Goal: Information Seeking & Learning: Learn about a topic

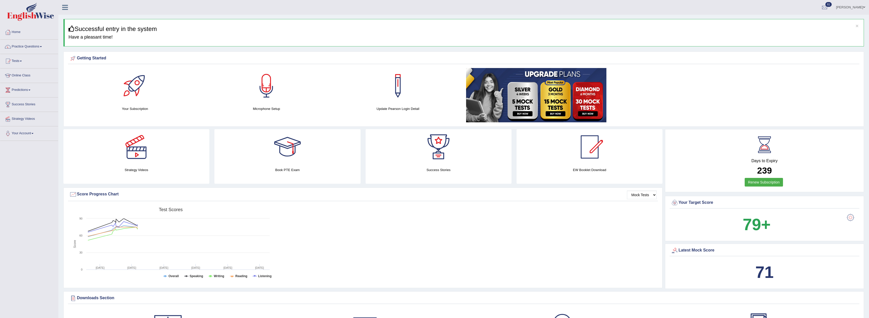
click at [22, 37] on link "Home" at bounding box center [29, 31] width 58 height 13
click at [22, 38] on link "Home" at bounding box center [29, 31] width 58 height 13
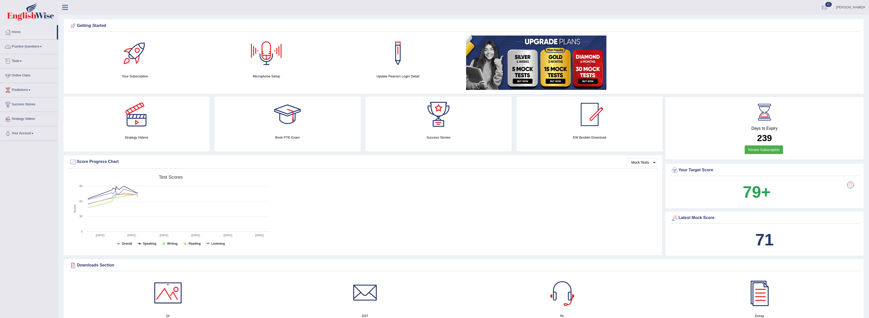
click at [22, 78] on link "Online Class" at bounding box center [29, 74] width 58 height 13
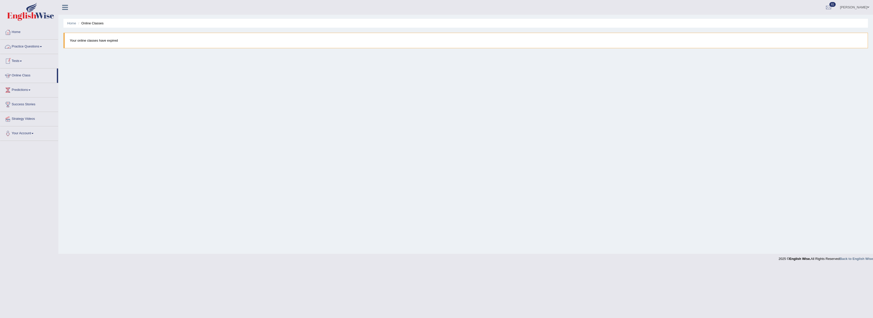
click at [19, 73] on link "Online Class" at bounding box center [28, 74] width 57 height 13
click at [30, 47] on link "Practice Questions" at bounding box center [29, 46] width 58 height 13
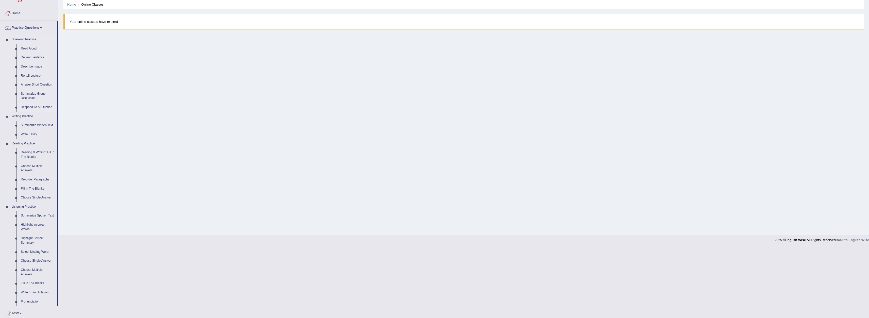
scroll to position [25, 0]
click at [34, 117] on link "Summarize Written Text" at bounding box center [38, 118] width 38 height 9
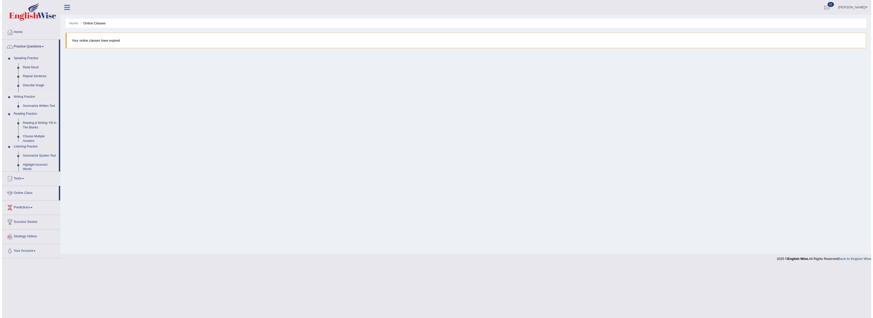
scroll to position [0, 0]
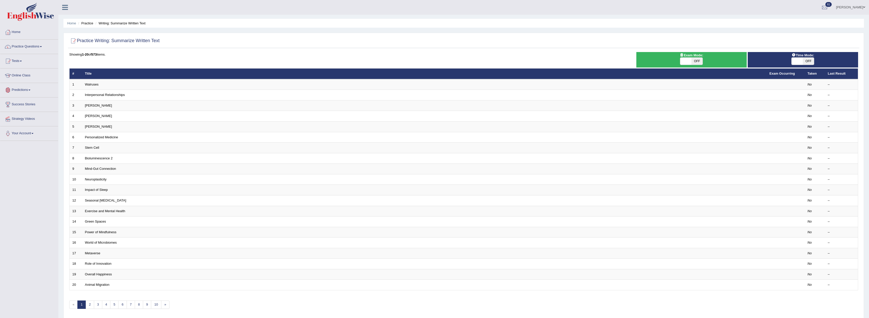
click at [26, 89] on link "Predictions" at bounding box center [29, 89] width 58 height 13
click at [26, 89] on link "Predictions" at bounding box center [28, 89] width 57 height 13
click at [33, 118] on link "Strategy Videos" at bounding box center [29, 118] width 58 height 13
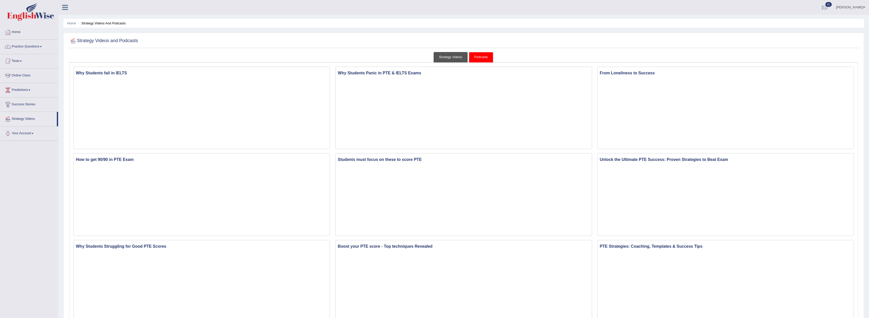
click at [445, 57] on link "Strategy Videos" at bounding box center [451, 57] width 34 height 10
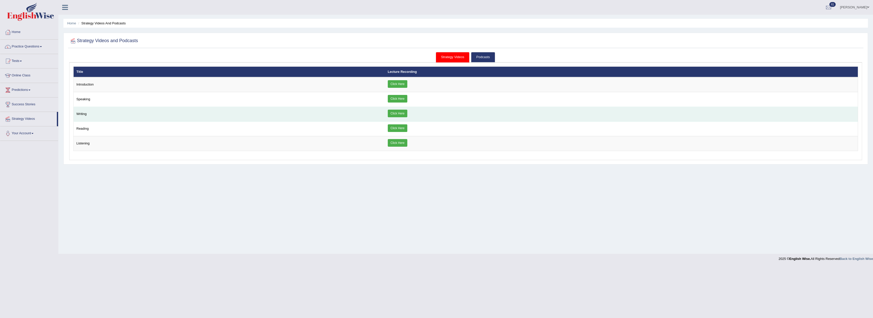
click at [394, 114] on link "Click Here" at bounding box center [398, 114] width 20 height 8
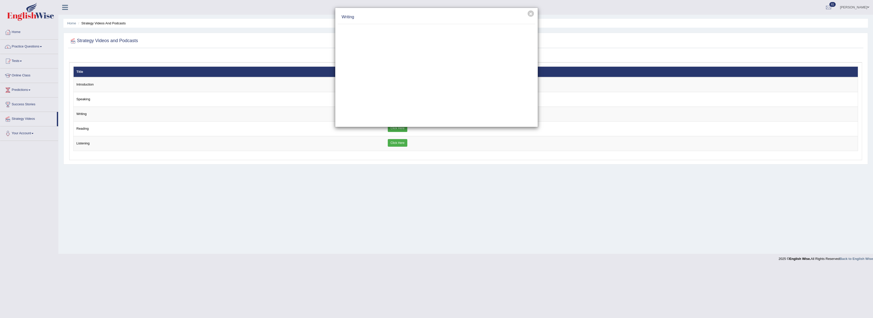
drag, startPoint x: 507, startPoint y: 22, endPoint x: 624, endPoint y: 204, distance: 216.6
click at [624, 204] on div "× Writing" at bounding box center [436, 159] width 873 height 318
click at [23, 32] on div "× Writing" at bounding box center [436, 159] width 873 height 318
click at [22, 45] on div "× Writing" at bounding box center [436, 159] width 873 height 318
click at [30, 47] on div "× Writing" at bounding box center [436, 159] width 873 height 318
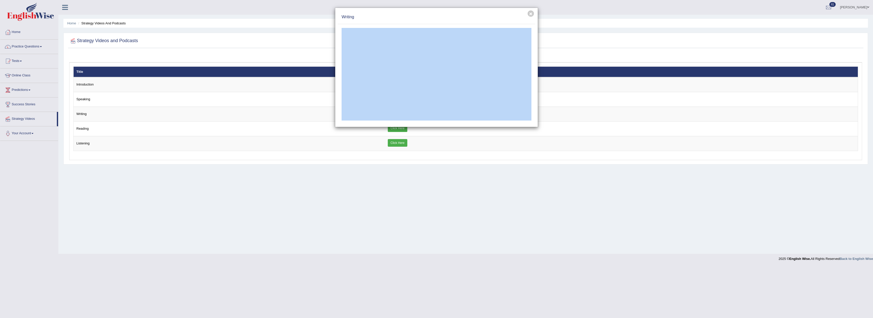
click at [30, 47] on div "× Writing" at bounding box center [436, 159] width 873 height 318
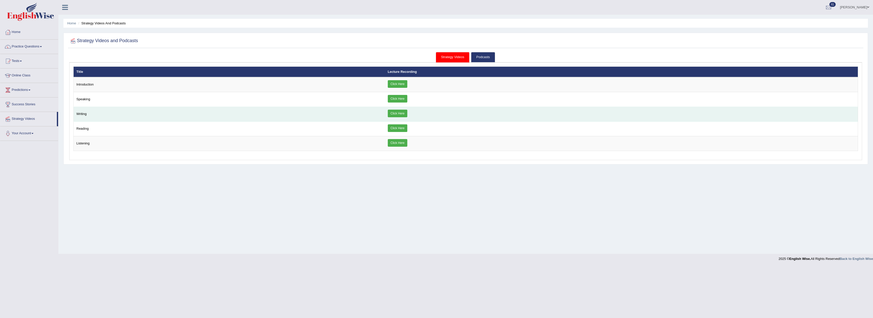
click at [388, 112] on link "Click Here" at bounding box center [398, 114] width 20 height 8
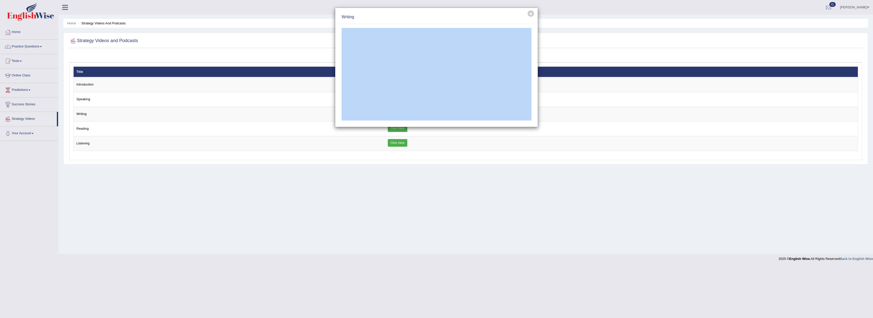
click at [481, 177] on div "× Writing" at bounding box center [436, 159] width 873 height 318
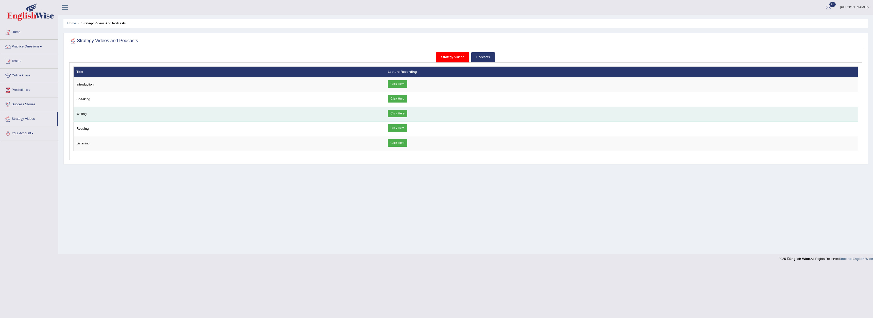
click at [403, 114] on link "Click Here" at bounding box center [398, 114] width 20 height 8
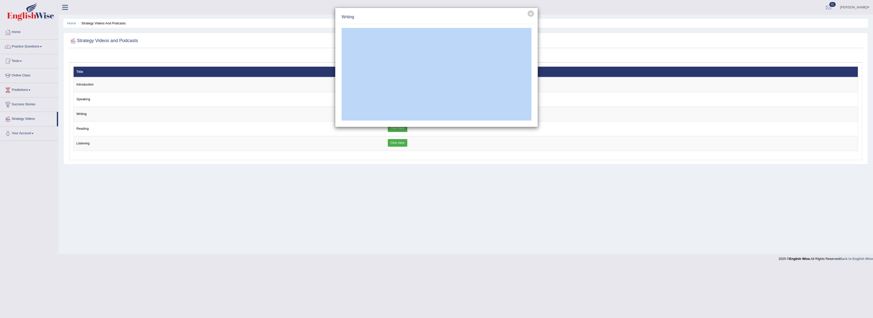
click at [484, 18] on h4 "Writing" at bounding box center [436, 17] width 190 height 6
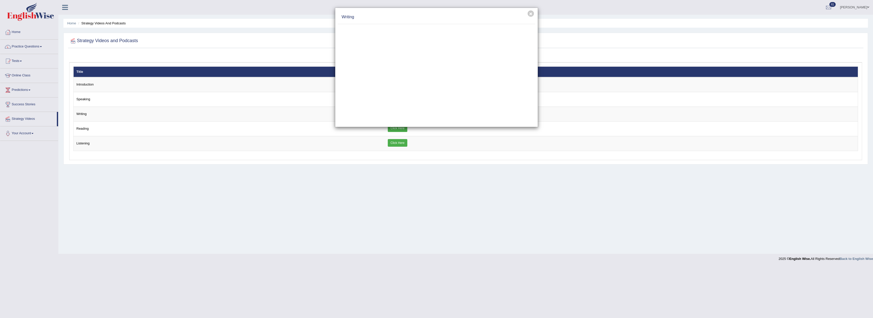
drag, startPoint x: 516, startPoint y: 11, endPoint x: 490, endPoint y: 13, distance: 25.7
click at [490, 13] on div "Writing" at bounding box center [436, 17] width 197 height 14
click at [483, 14] on h4 "Writing" at bounding box center [436, 17] width 190 height 6
click at [352, 17] on h4 "Writing" at bounding box center [436, 17] width 190 height 6
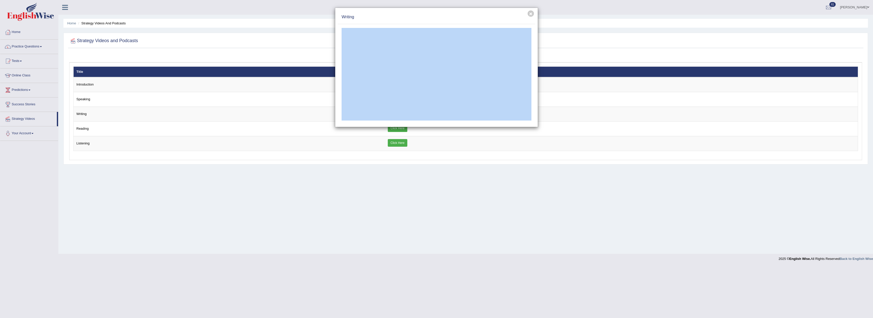
click at [487, 13] on div "Writing" at bounding box center [436, 17] width 197 height 14
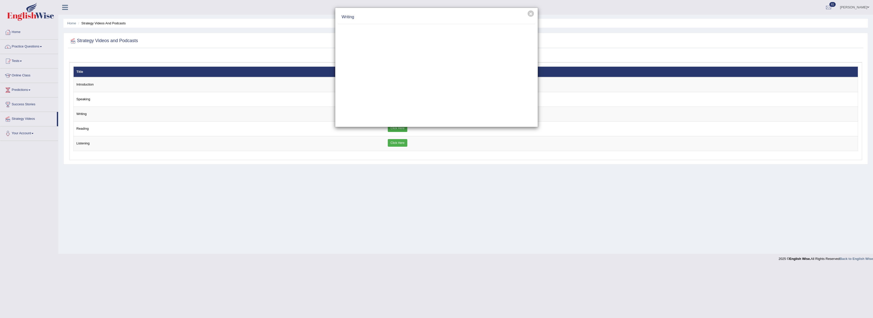
click at [473, 174] on div "× Writing" at bounding box center [436, 159] width 873 height 318
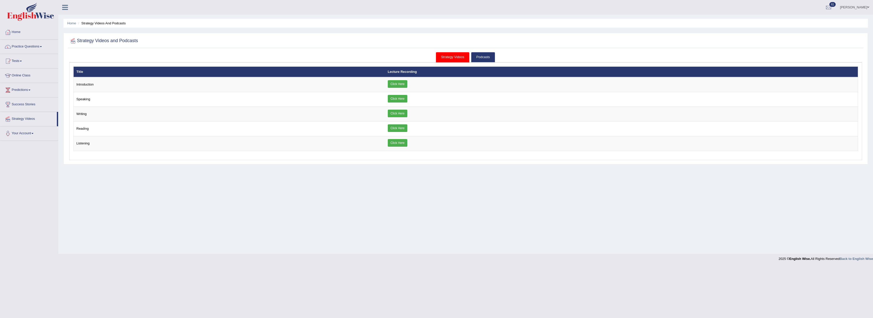
click at [468, 211] on div "Home Strategy Videos and Podcasts Strategy Videos and Podcasts Strategy Videos …" at bounding box center [465, 127] width 814 height 254
click at [25, 38] on link "Home" at bounding box center [29, 31] width 58 height 13
click at [24, 47] on link "Practice Questions" at bounding box center [29, 46] width 58 height 13
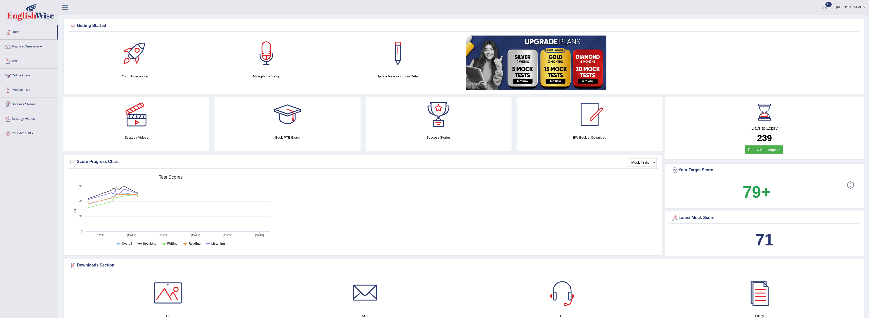
click at [20, 60] on link "Tests" at bounding box center [29, 60] width 58 height 13
click at [19, 142] on link "Strategy Videos" at bounding box center [29, 145] width 58 height 13
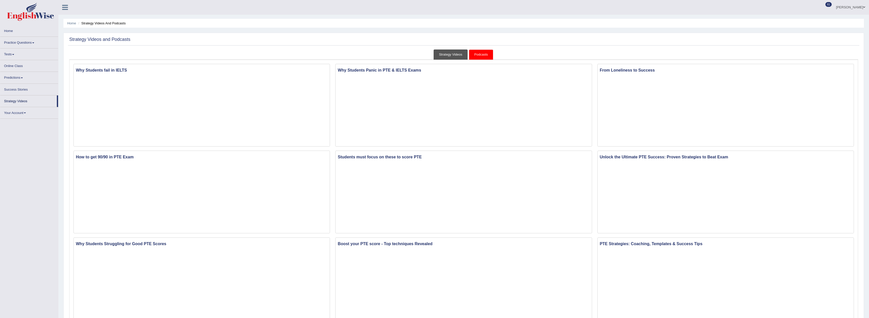
click at [450, 56] on link "Strategy Videos" at bounding box center [451, 54] width 34 height 10
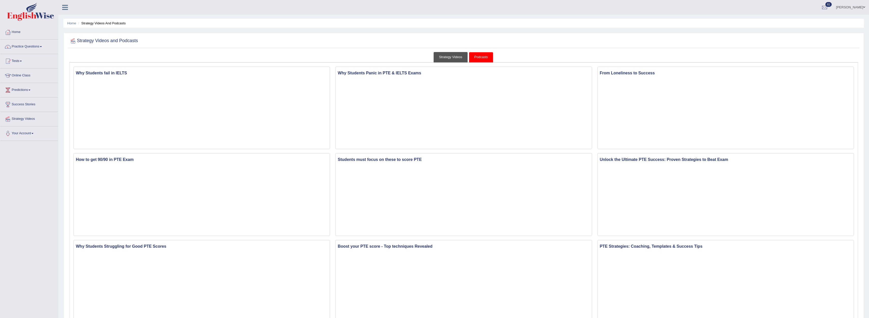
click at [448, 55] on link "Strategy Videos" at bounding box center [451, 57] width 34 height 10
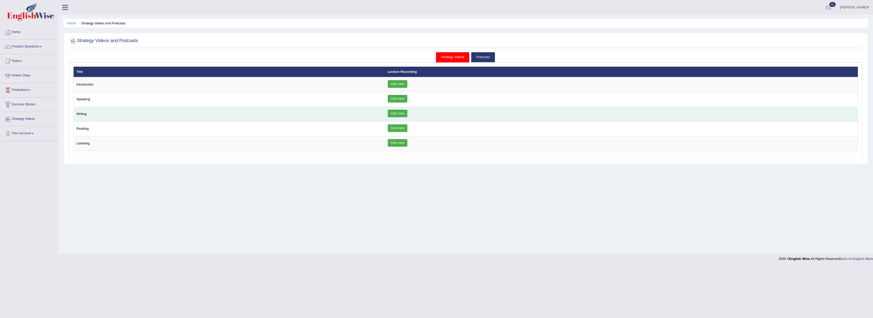
click at [392, 114] on link "Click Here" at bounding box center [398, 114] width 20 height 8
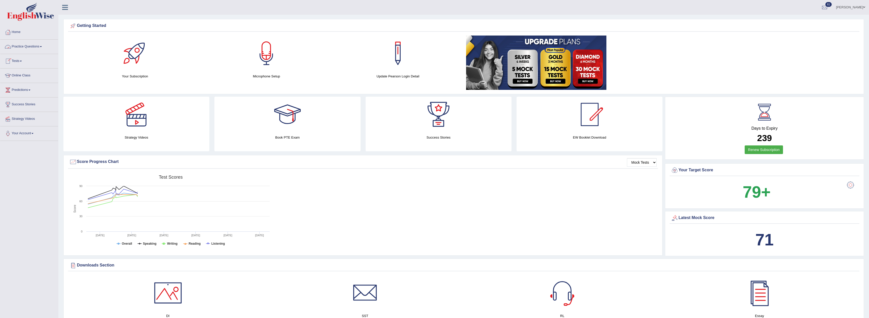
click at [22, 47] on link "Practice Questions" at bounding box center [29, 46] width 58 height 13
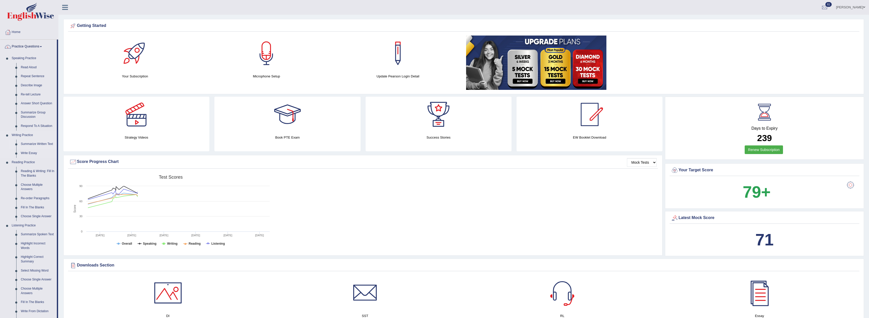
click at [34, 144] on link "Summarize Written Text" at bounding box center [38, 144] width 38 height 9
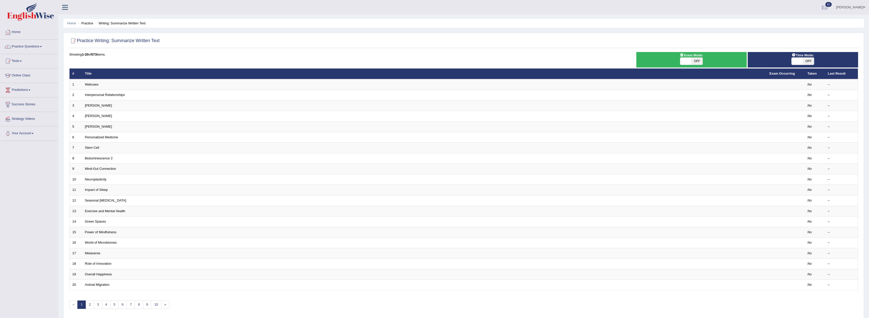
click at [691, 62] on span at bounding box center [685, 61] width 11 height 7
checkbox input "true"
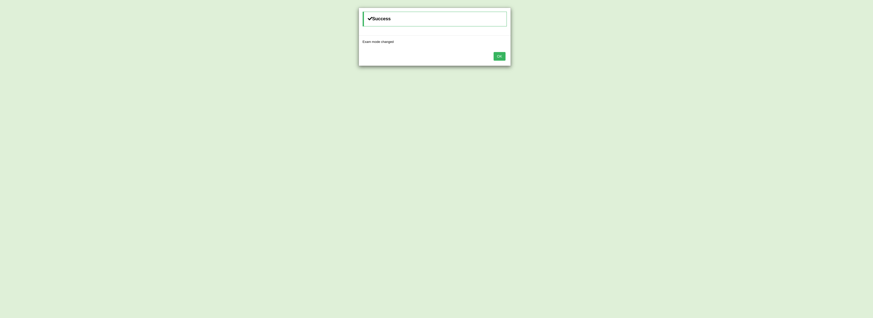
click at [500, 56] on button "OK" at bounding box center [499, 56] width 12 height 9
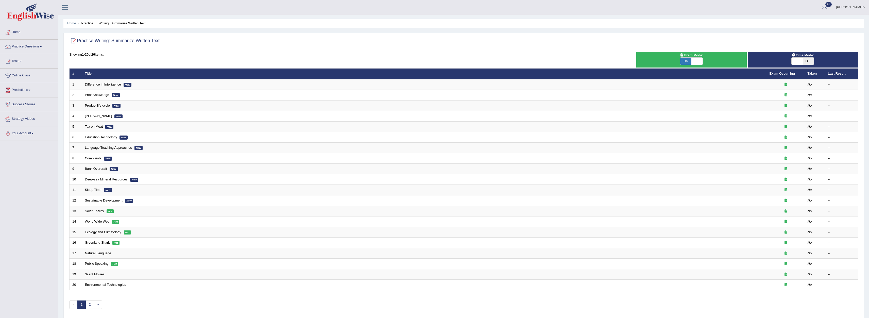
click at [811, 61] on span "OFF" at bounding box center [808, 61] width 11 height 7
checkbox input "true"
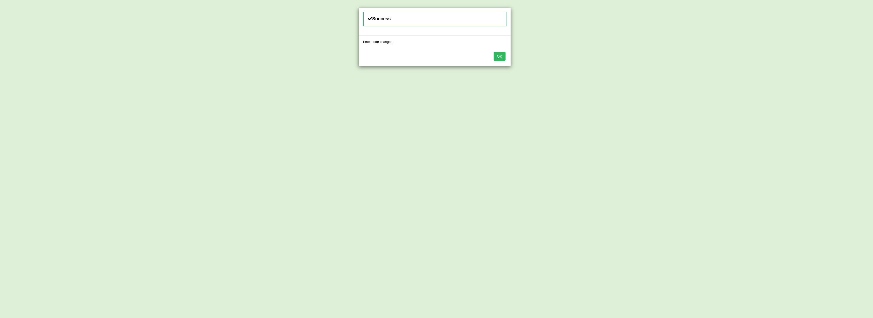
click at [500, 60] on button "OK" at bounding box center [499, 56] width 12 height 9
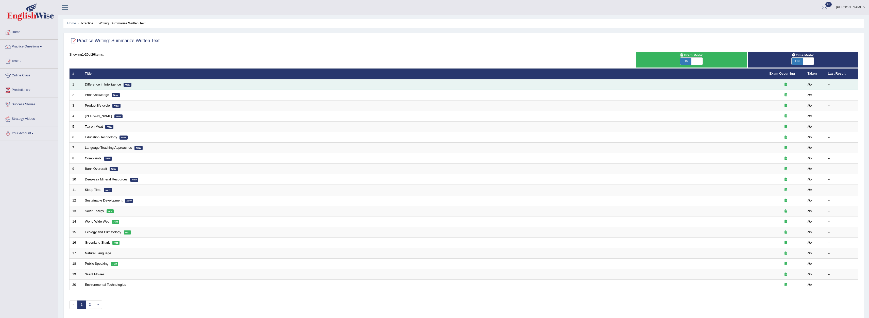
click at [104, 87] on td "Difference in Intelligence New" at bounding box center [424, 84] width 684 height 11
click at [107, 85] on link "Difference in Intelligence" at bounding box center [103, 84] width 36 height 4
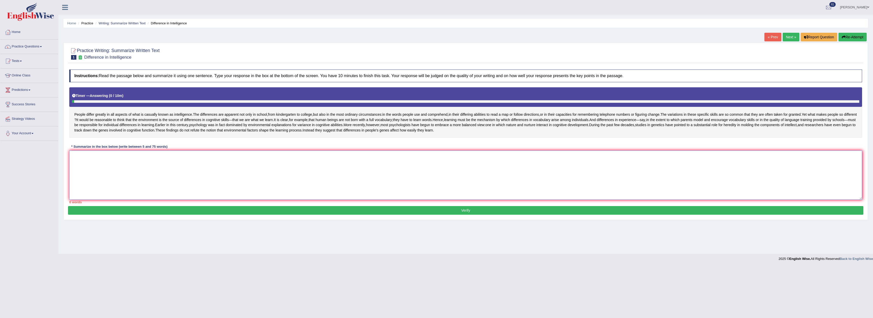
click at [134, 186] on textarea at bounding box center [465, 174] width 793 height 49
click at [246, 184] on textarea "To enrich screen reader interactions, please activate Accessibility in Grammarl…" at bounding box center [465, 174] width 793 height 49
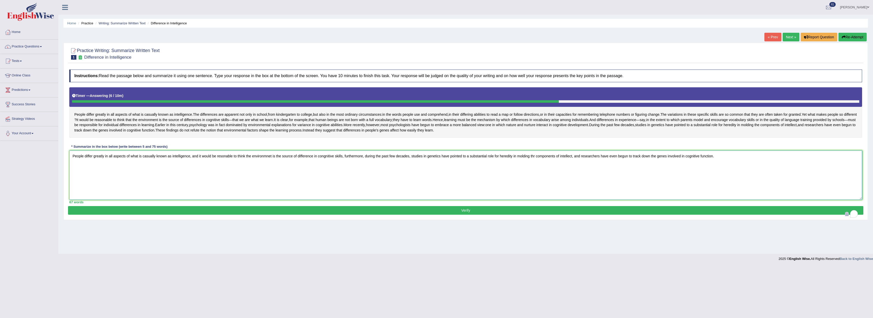
click at [221, 177] on textarea "People differ greatly in all aspects of what is casually known as intelligence,…" at bounding box center [465, 174] width 793 height 49
click at [249, 177] on textarea "People differ greatly in all aspects of what is casually known as intelligence,…" at bounding box center [465, 174] width 793 height 49
click at [281, 177] on textarea "People differ greatly in all aspects of what is casually known as intelligence,…" at bounding box center [465, 174] width 793 height 49
click at [322, 177] on textarea "People differ greatly in all aspects of what is casually known as intelligence,…" at bounding box center [465, 174] width 793 height 49
click at [545, 177] on textarea "People differ greatly in all aspects of what is casually known as intelligence,…" at bounding box center [465, 174] width 793 height 49
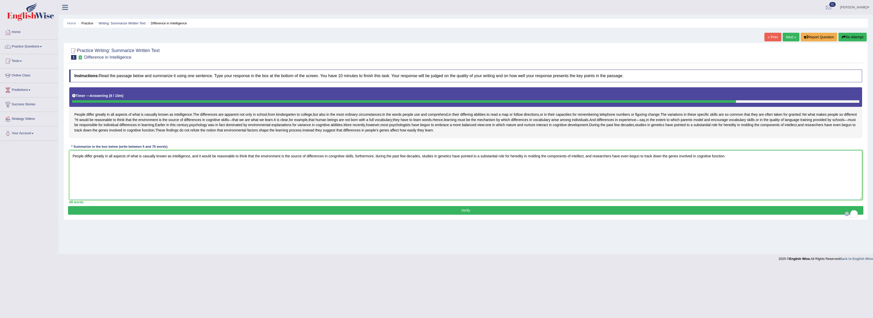
drag, startPoint x: 249, startPoint y: 178, endPoint x: 255, endPoint y: 178, distance: 5.8
click at [254, 178] on textarea "People differ greatly in all aspects of what is casually known as intelligence,…" at bounding box center [465, 174] width 793 height 49
click at [260, 182] on textarea "People differ greatly in all aspects of what is casually known as intelligence,…" at bounding box center [465, 174] width 793 height 49
type textarea "People differ greatly in all aspects of what is casually known as intelligence,…"
click at [660, 215] on button "Verify" at bounding box center [465, 210] width 795 height 9
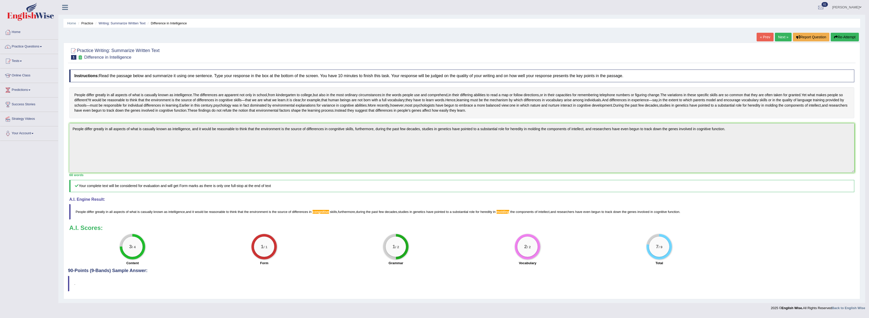
scroll to position [19, 0]
click at [322, 214] on span "congnitive" at bounding box center [321, 212] width 16 height 4
click at [506, 214] on span "molding" at bounding box center [502, 212] width 13 height 4
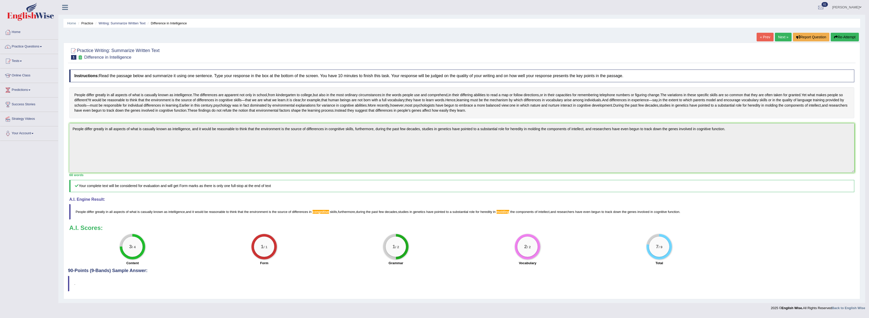
click at [783, 33] on link "Next »" at bounding box center [783, 37] width 17 height 9
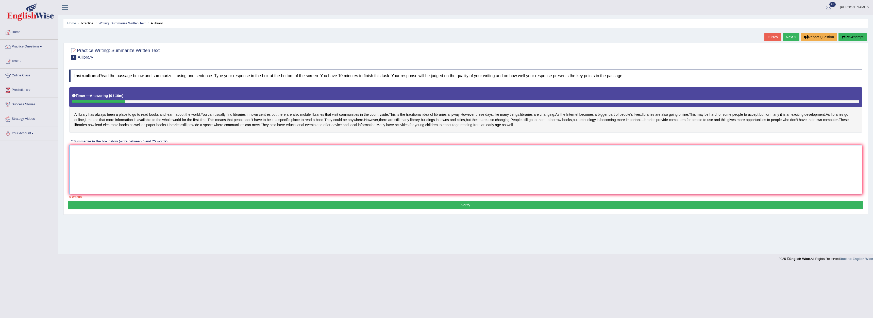
click at [161, 174] on textarea at bounding box center [465, 169] width 793 height 49
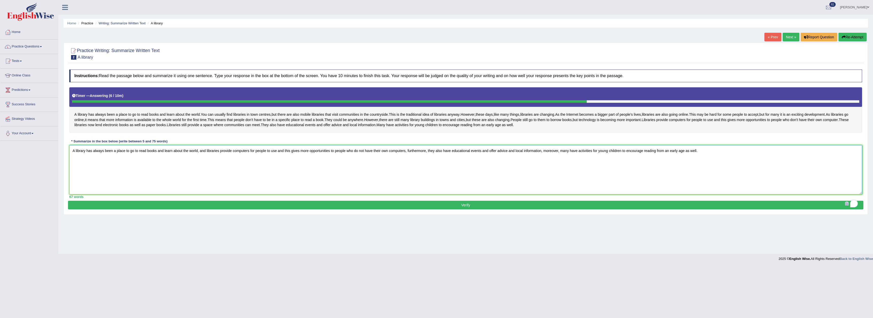
drag, startPoint x: 657, startPoint y: 167, endPoint x: 663, endPoint y: 167, distance: 6.1
click at [662, 167] on textarea "A library has always been a place to go to read books and learn about the world…" at bounding box center [465, 169] width 793 height 49
click at [706, 181] on textarea "A library has always been a place to go to read books and learn about the world…" at bounding box center [465, 169] width 793 height 49
type textarea "A library has always been a place to go to read books and learn about the world…"
click at [681, 209] on button "Verify" at bounding box center [465, 205] width 795 height 9
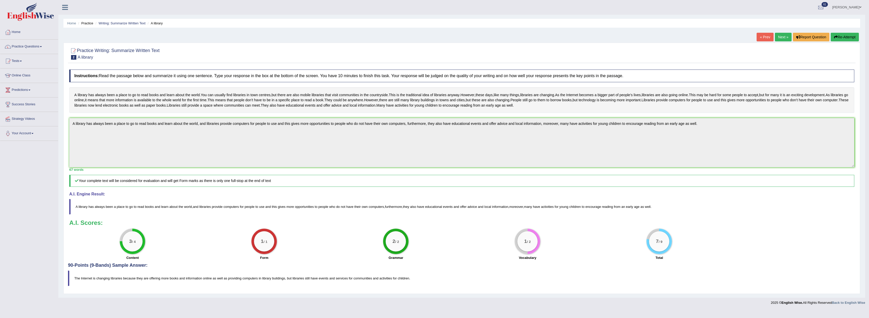
scroll to position [8, 0]
click at [764, 33] on link "« Prev" at bounding box center [764, 37] width 17 height 9
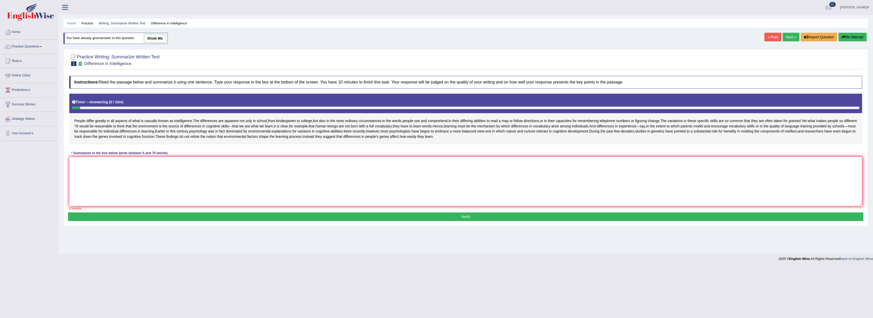
click at [154, 39] on link "show me" at bounding box center [155, 38] width 22 height 9
type textarea "People differ greatly in all aspects of what is casually known as intelligence,…"
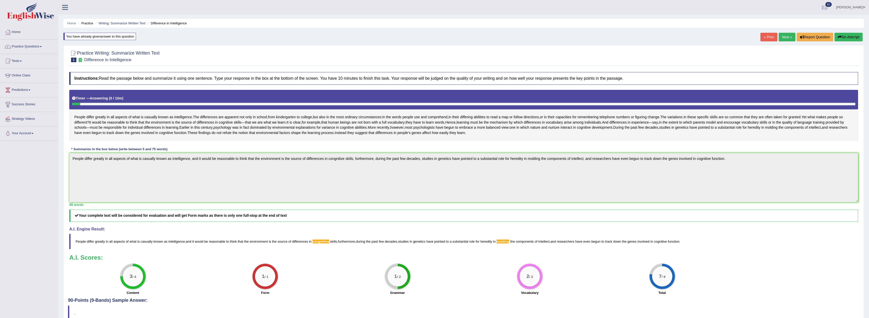
click at [116, 37] on div "You have already given answer to this question" at bounding box center [99, 36] width 73 height 7
click at [73, 59] on span "1" at bounding box center [73, 60] width 5 height 5
drag, startPoint x: 77, startPoint y: 60, endPoint x: 80, endPoint y: 60, distance: 2.8
click at [80, 60] on h2 "Practice Writing: Summarize Written Text 1 Difference in Intelligence" at bounding box center [114, 55] width 90 height 13
click at [80, 60] on icon at bounding box center [80, 60] width 5 height 4
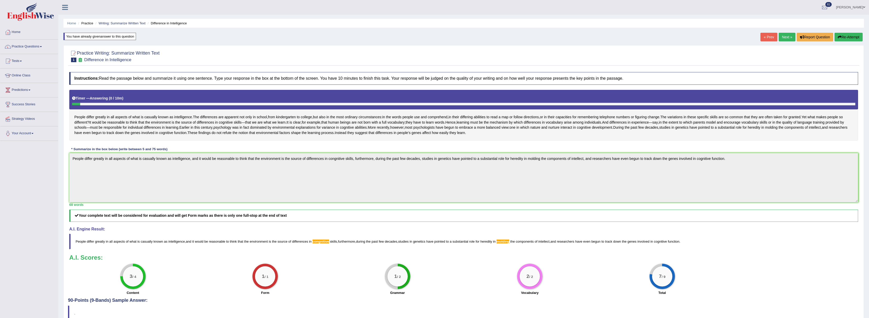
click at [785, 36] on link "Next »" at bounding box center [787, 37] width 17 height 9
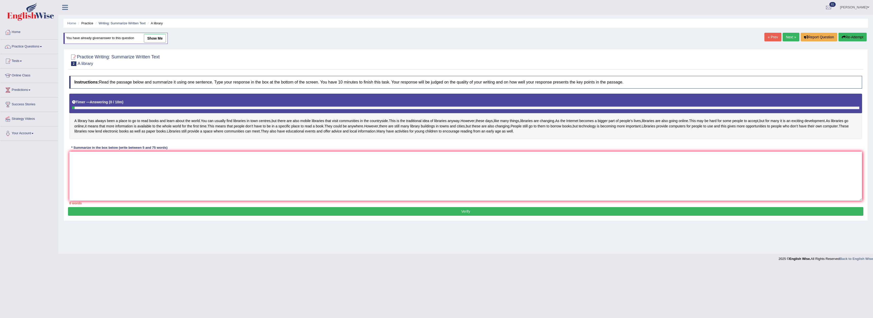
click at [156, 41] on link "show me" at bounding box center [155, 38] width 22 height 9
type textarea "A library has always been a place to go to read books and learn about the world…"
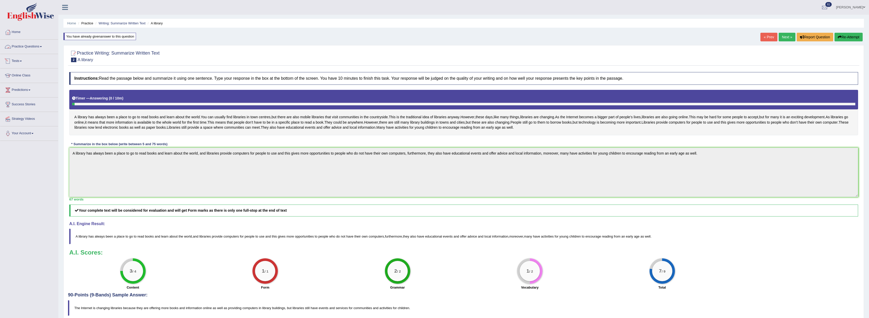
click at [17, 45] on link "Practice Questions" at bounding box center [29, 46] width 58 height 13
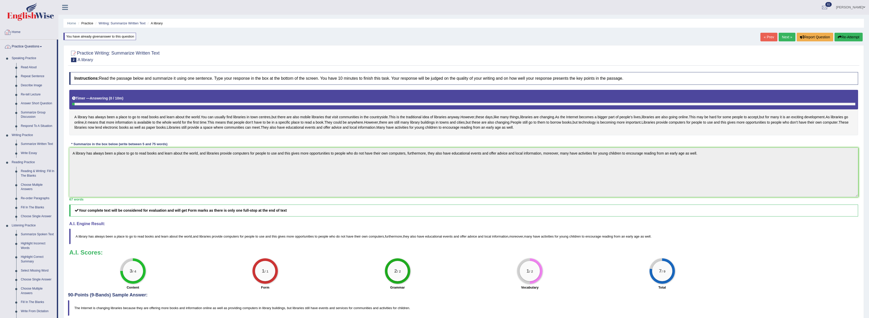
click at [16, 34] on link "Home" at bounding box center [29, 31] width 58 height 13
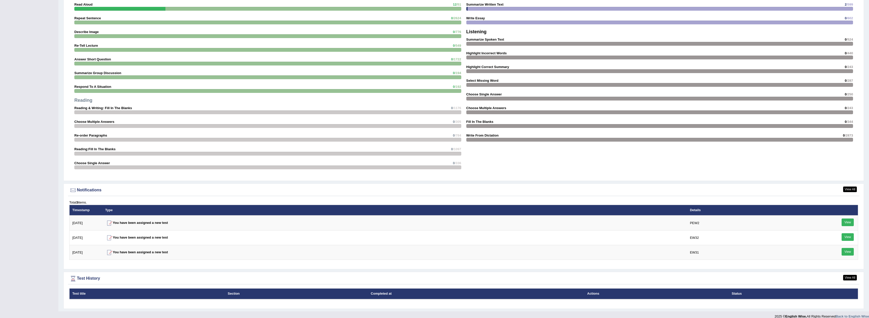
scroll to position [444, 0]
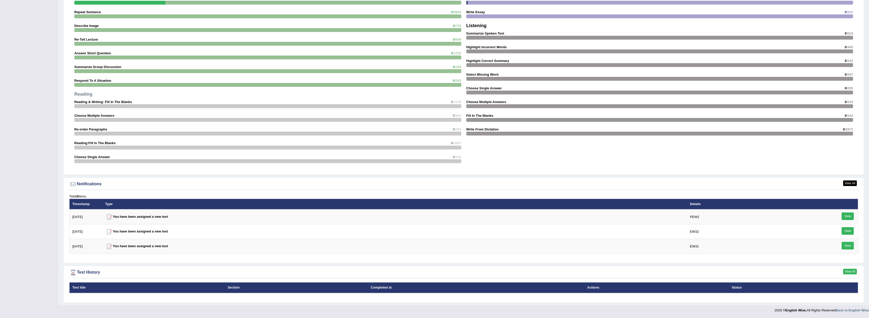
click at [851, 269] on link "View All" at bounding box center [850, 272] width 14 height 6
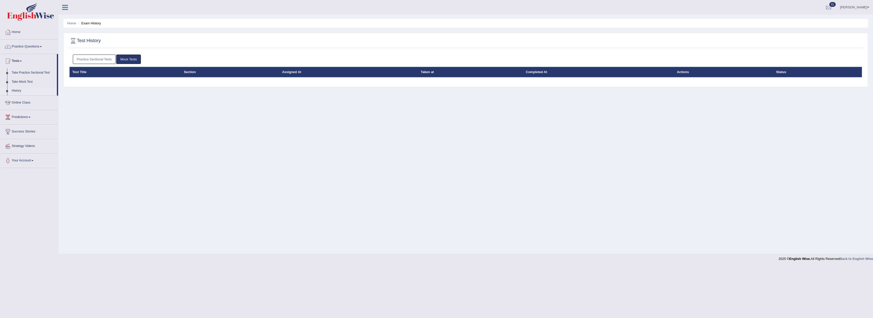
click at [131, 58] on link "Mock Tests" at bounding box center [128, 59] width 25 height 9
click at [130, 59] on link "Mock Tests" at bounding box center [128, 59] width 25 height 9
click at [15, 32] on link "Home" at bounding box center [29, 31] width 58 height 13
